Goal: Task Accomplishment & Management: Use online tool/utility

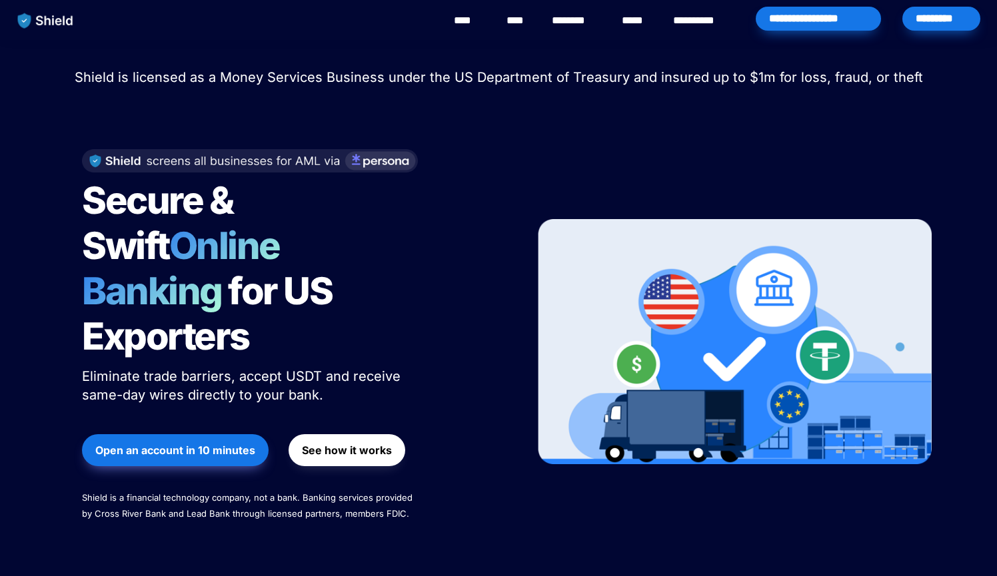
click at [929, 23] on div "*********" at bounding box center [941, 19] width 78 height 24
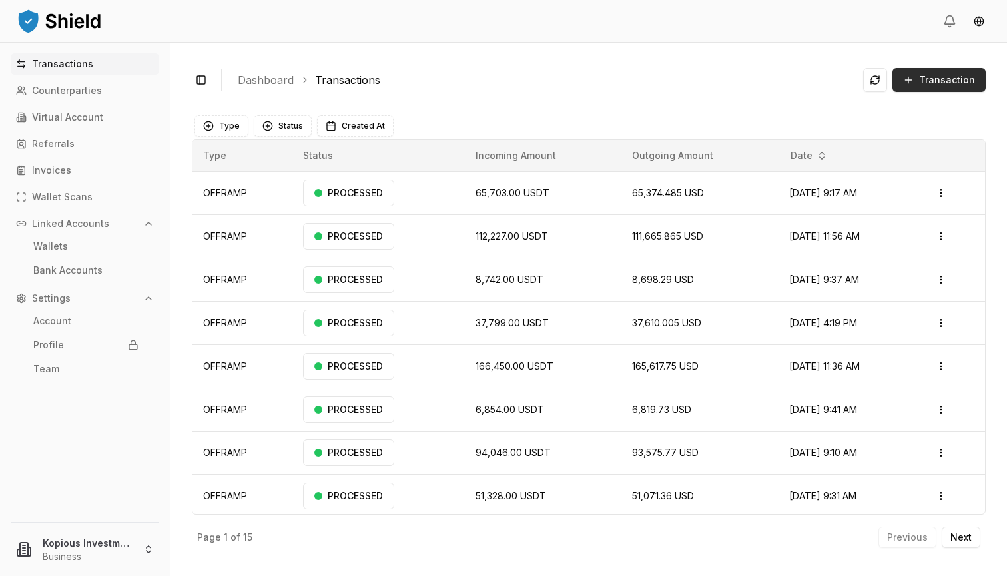
click at [933, 78] on span "Transaction" at bounding box center [947, 79] width 56 height 13
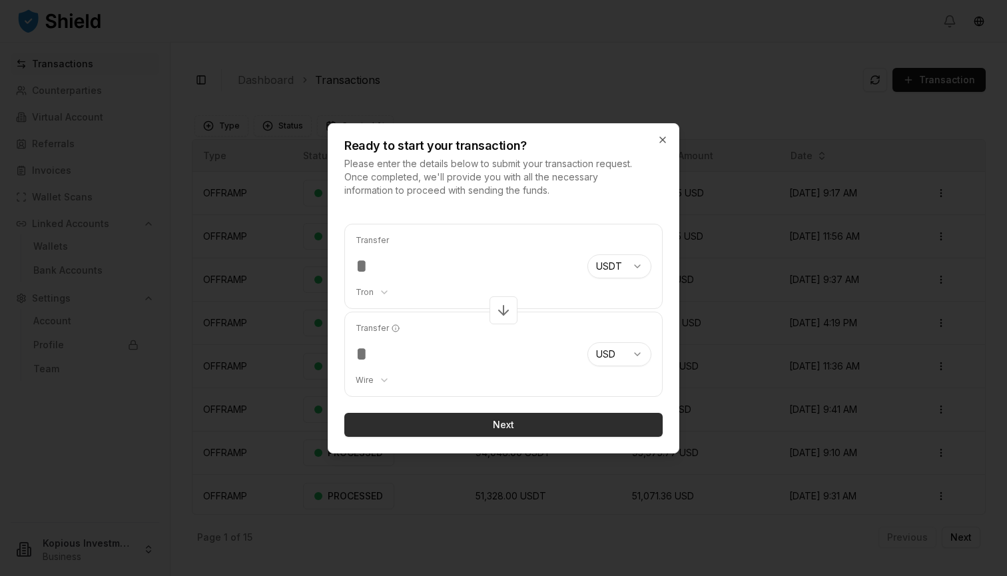
type input "*****"
click at [482, 427] on button "Next" at bounding box center [503, 425] width 318 height 24
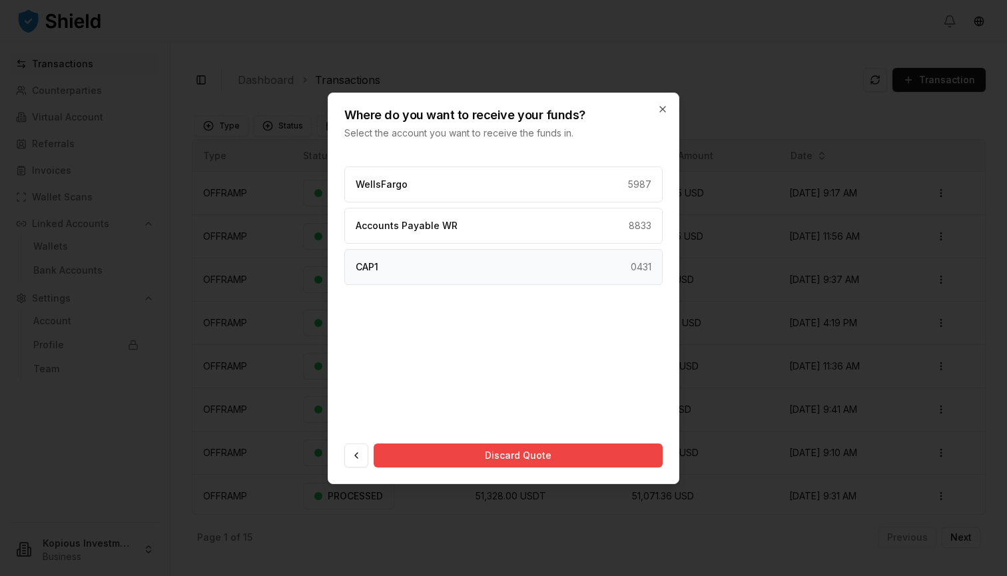
click at [491, 264] on div "CAP1 0431" at bounding box center [503, 267] width 318 height 36
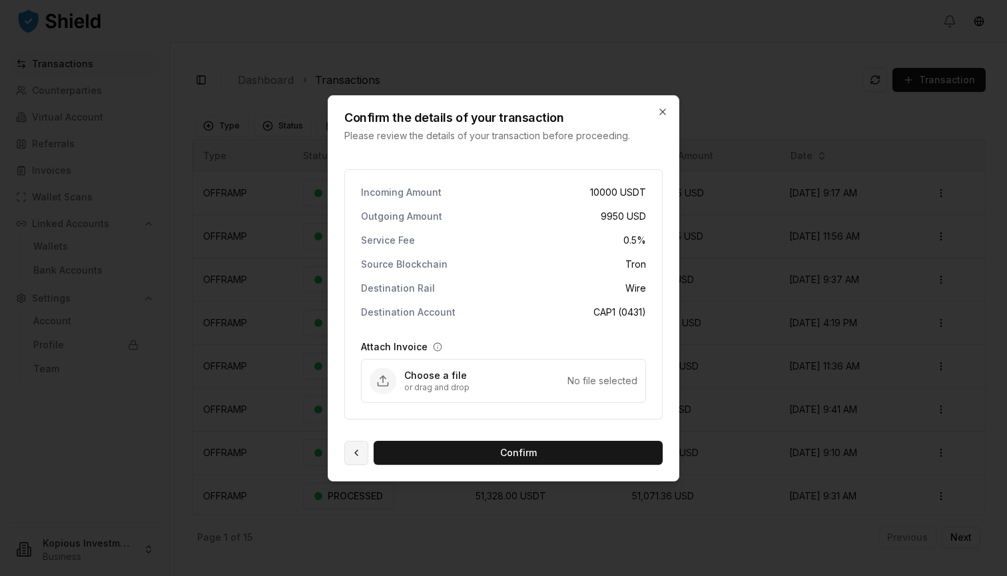
click at [350, 455] on button at bounding box center [356, 453] width 24 height 24
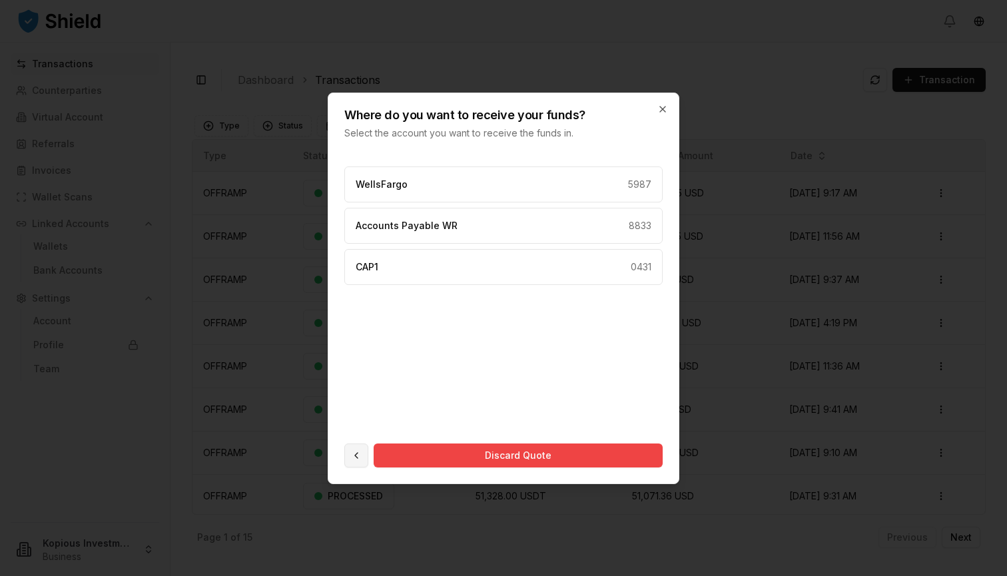
click at [350, 462] on button at bounding box center [356, 456] width 24 height 24
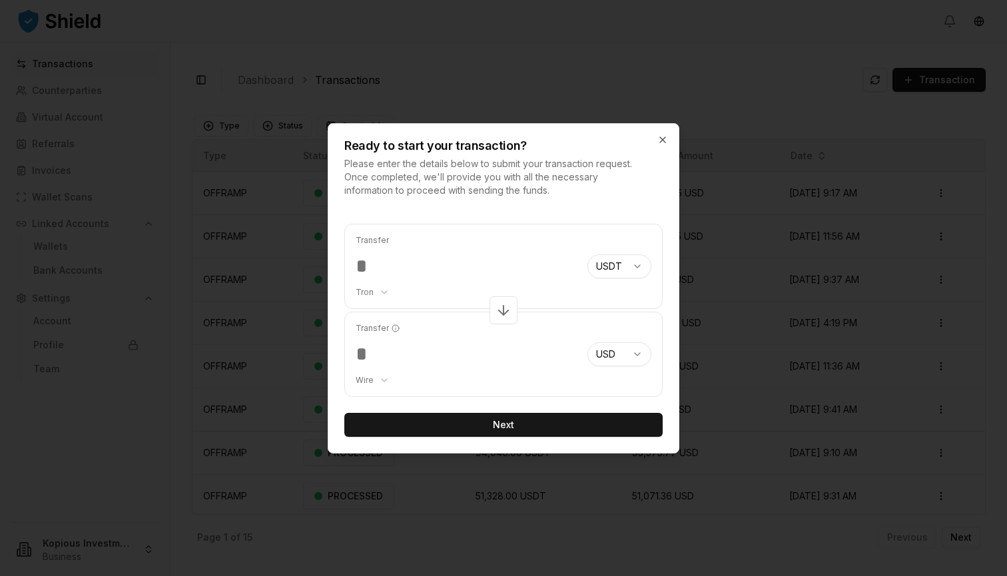
click at [378, 376] on body "Transactions Counterparties Virtual Account Referrals Invoices Wallet Scans Lin…" at bounding box center [503, 288] width 1007 height 576
click at [378, 291] on body "Transactions Counterparties Virtual Account Referrals Invoices Wallet Scans Lin…" at bounding box center [503, 288] width 1007 height 576
click at [428, 278] on body "Transactions Counterparties Virtual Account Referrals Invoices Wallet Scans Lin…" at bounding box center [503, 288] width 1007 height 576
click at [374, 378] on body "Transactions Counterparties Virtual Account Referrals Invoices Wallet Scans Lin…" at bounding box center [503, 288] width 1007 height 576
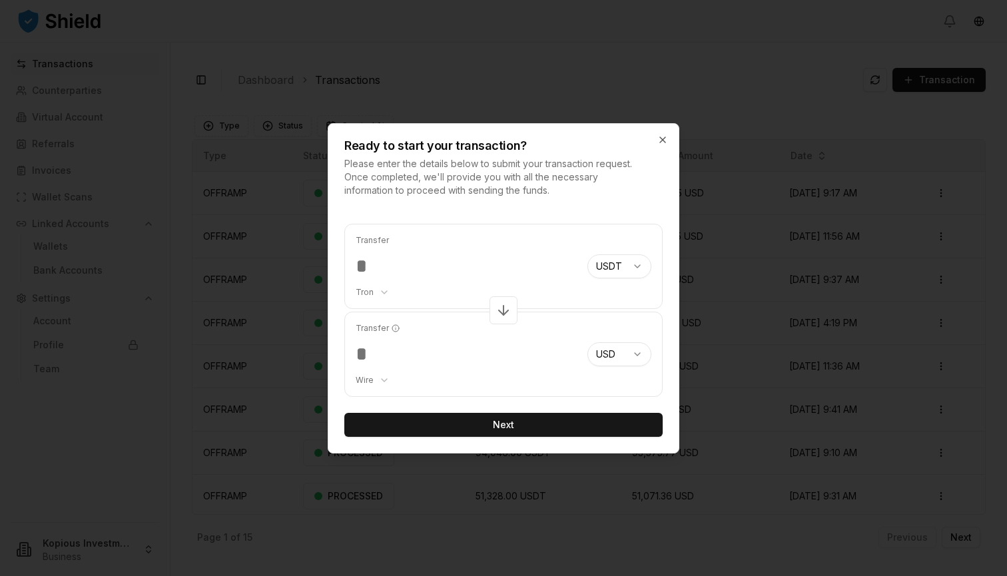
click at [423, 340] on body "Transactions Counterparties Virtual Account Referrals Invoices Wallet Scans Lin…" at bounding box center [503, 288] width 1007 height 576
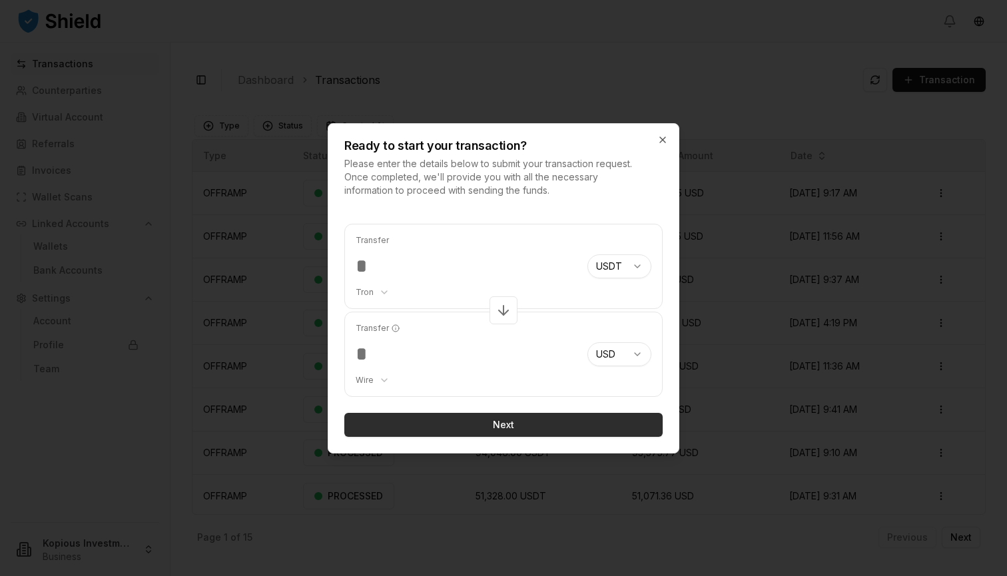
click at [480, 426] on button "Next" at bounding box center [503, 425] width 318 height 24
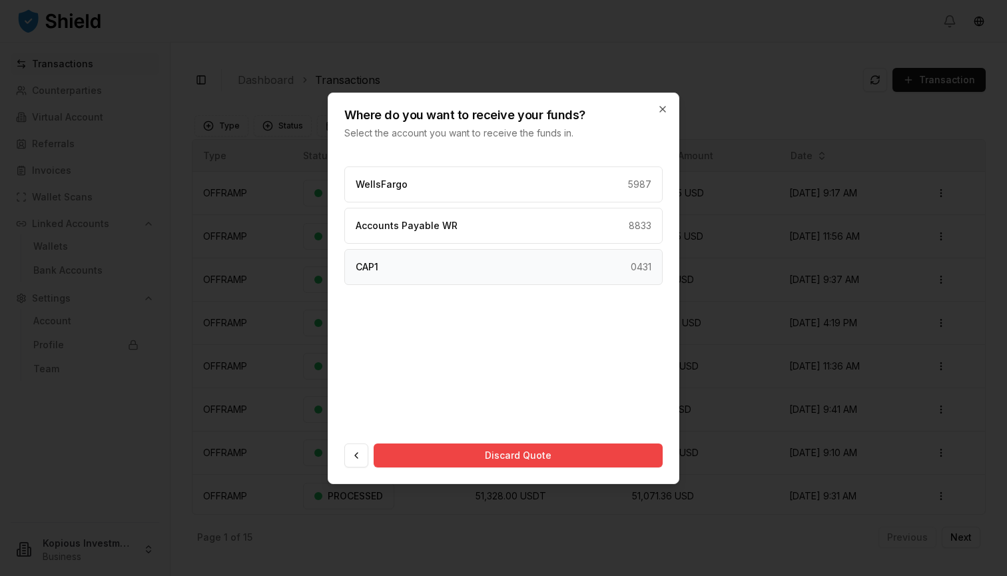
click at [482, 257] on div "CAP1 0431" at bounding box center [503, 267] width 318 height 36
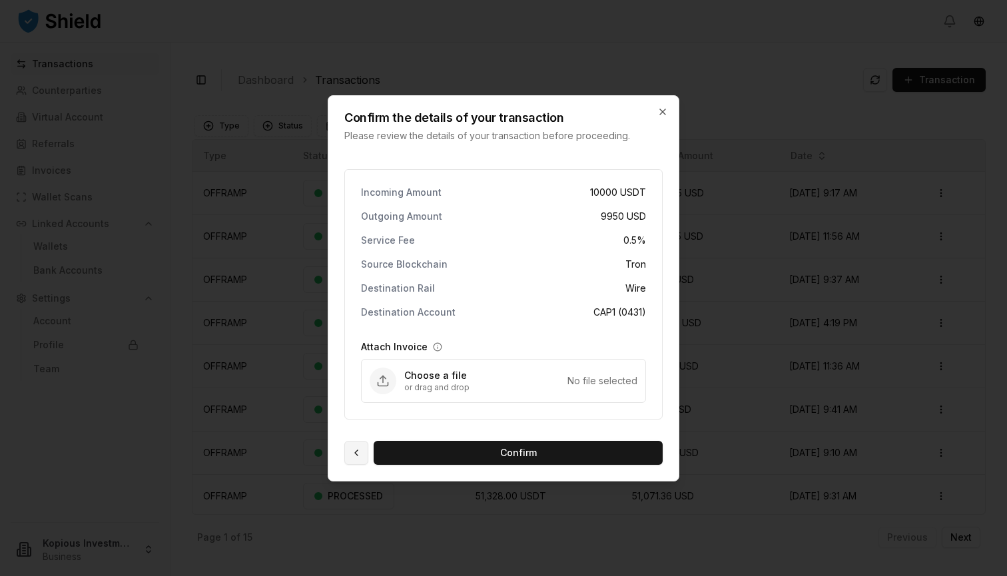
click at [355, 451] on button at bounding box center [356, 453] width 24 height 24
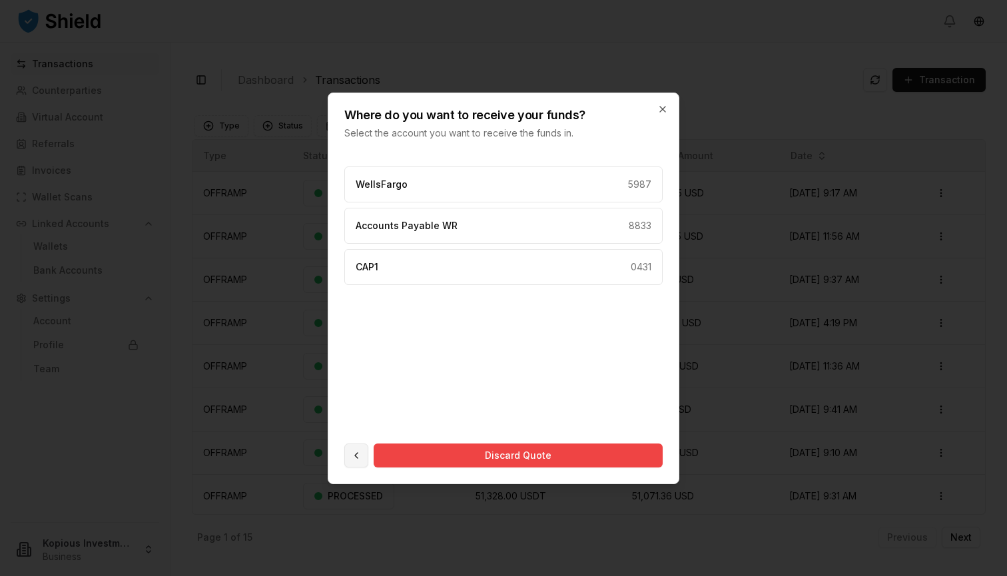
click at [352, 455] on button at bounding box center [356, 456] width 24 height 24
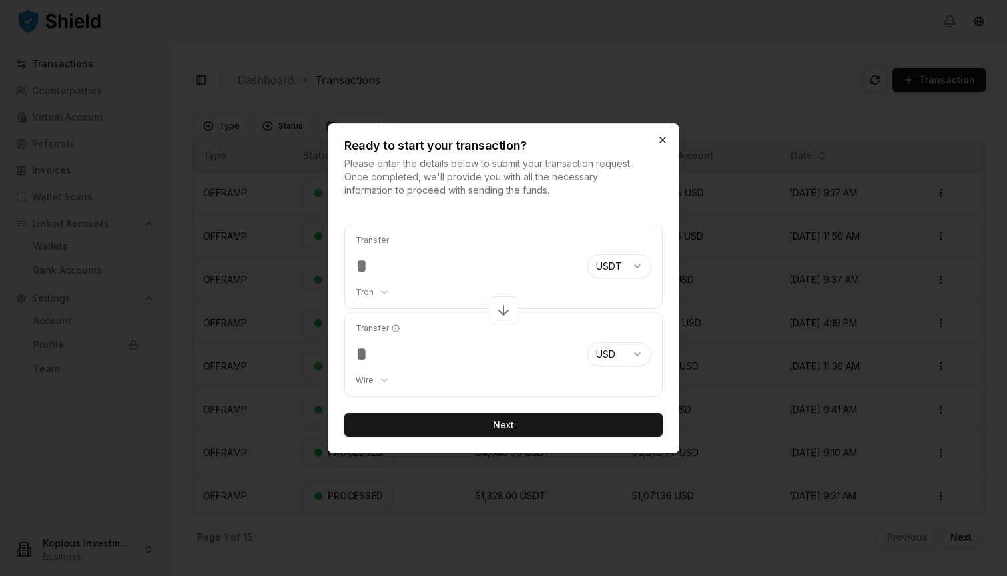
click at [667, 135] on icon "button" at bounding box center [663, 140] width 11 height 11
